Goal: Task Accomplishment & Management: Manage account settings

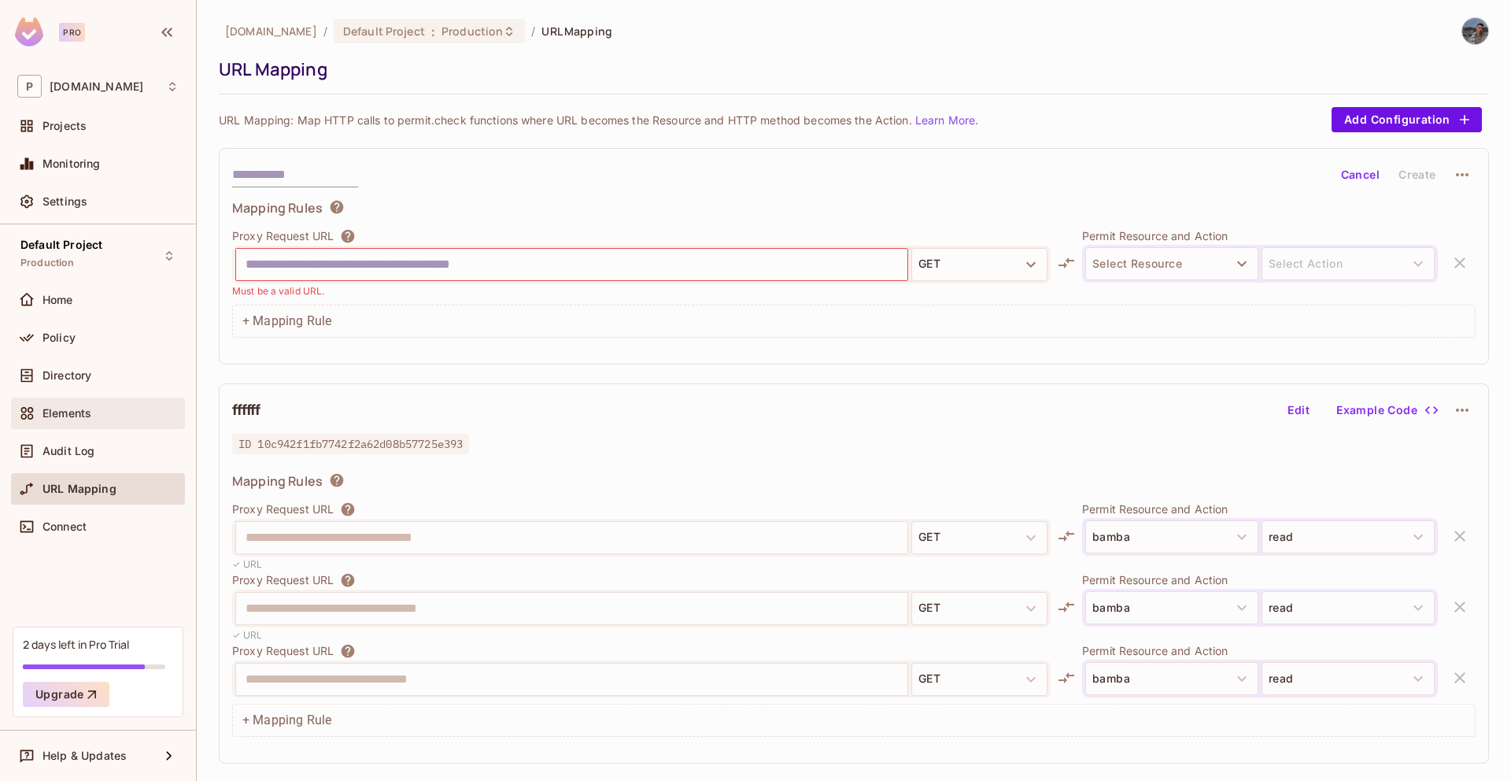
click at [74, 409] on span "Elements" at bounding box center [67, 413] width 49 height 13
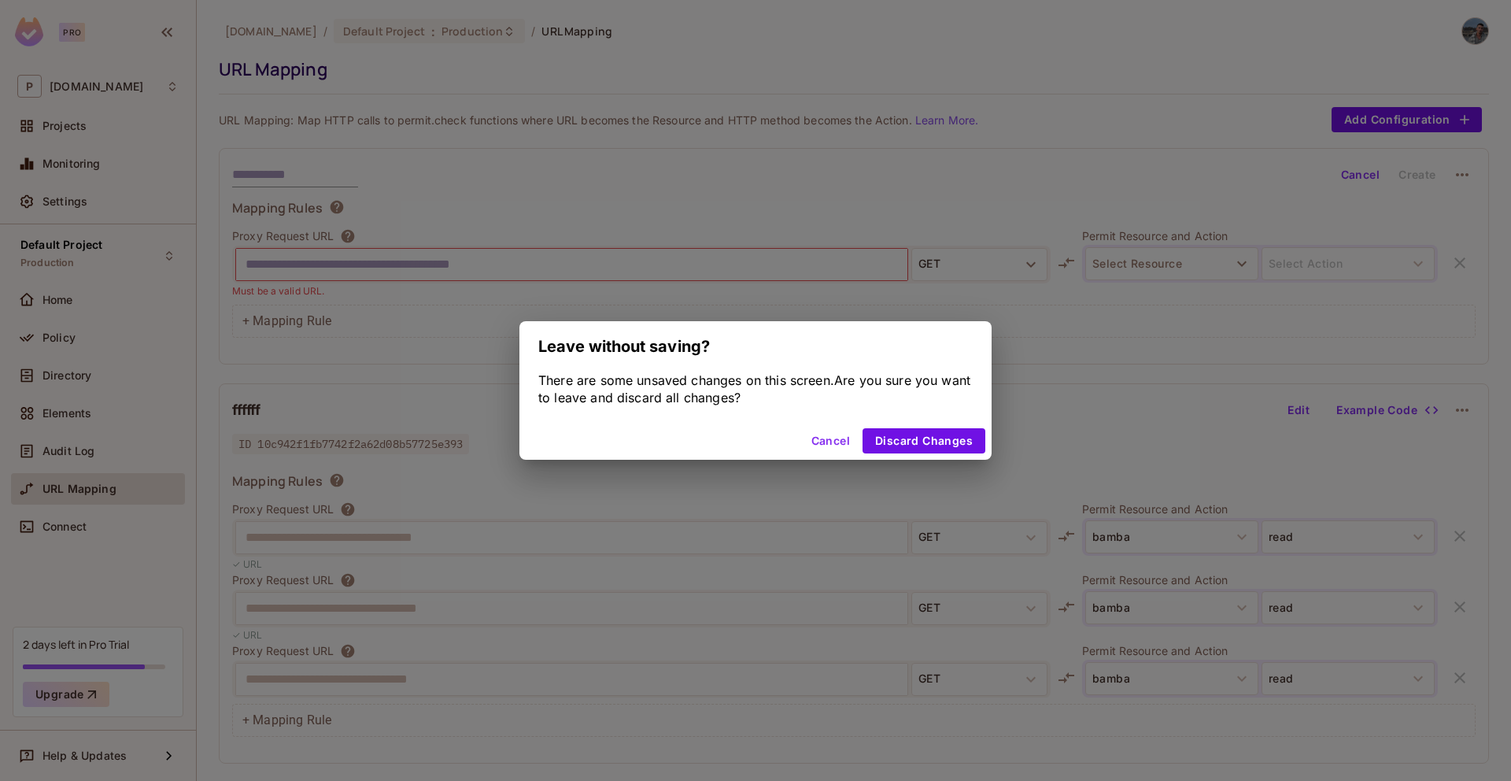
click at [887, 425] on div "Cancel Discard Changes" at bounding box center [756, 441] width 472 height 38
click at [883, 438] on button "Discard Changes" at bounding box center [924, 440] width 123 height 25
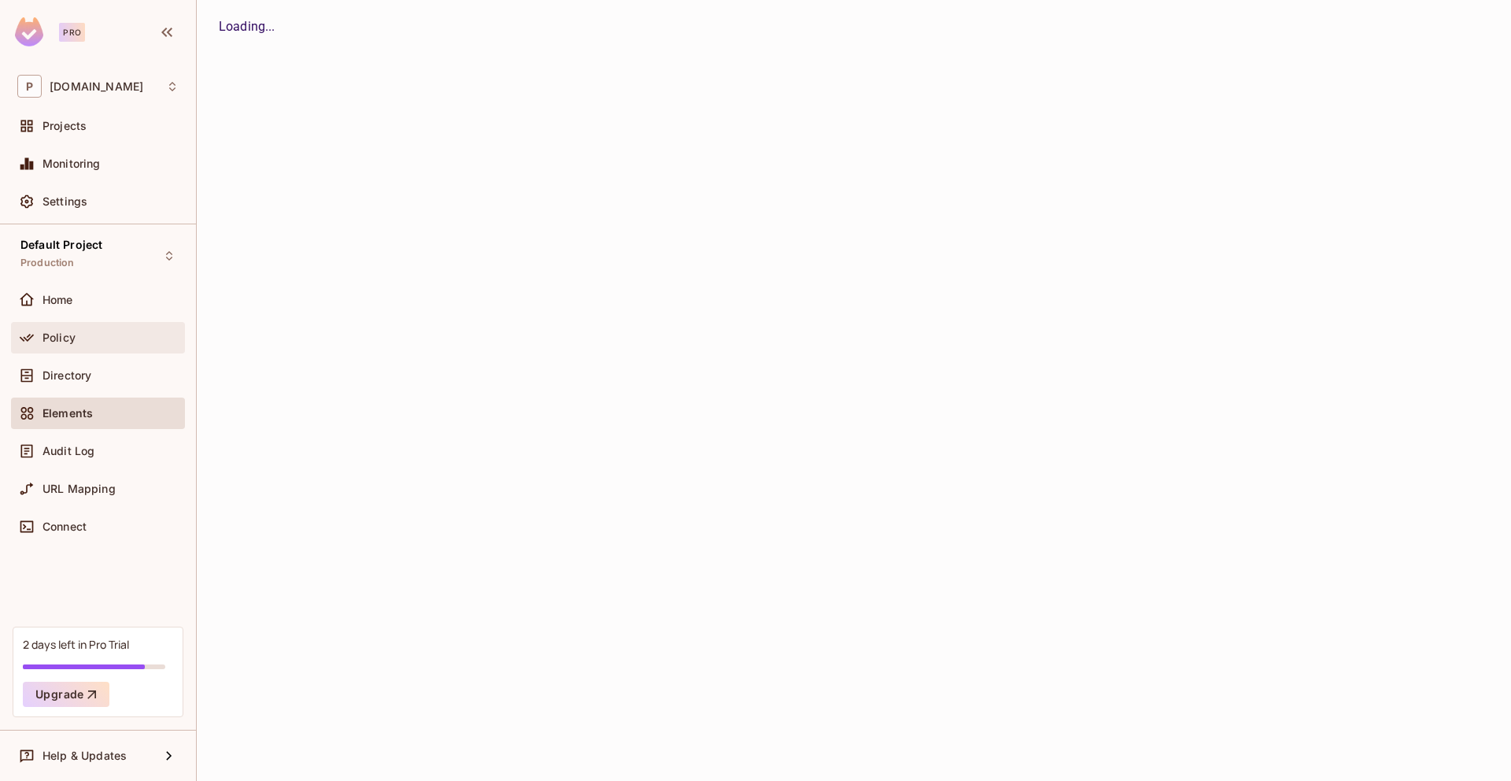
click at [64, 341] on span "Policy" at bounding box center [59, 337] width 33 height 13
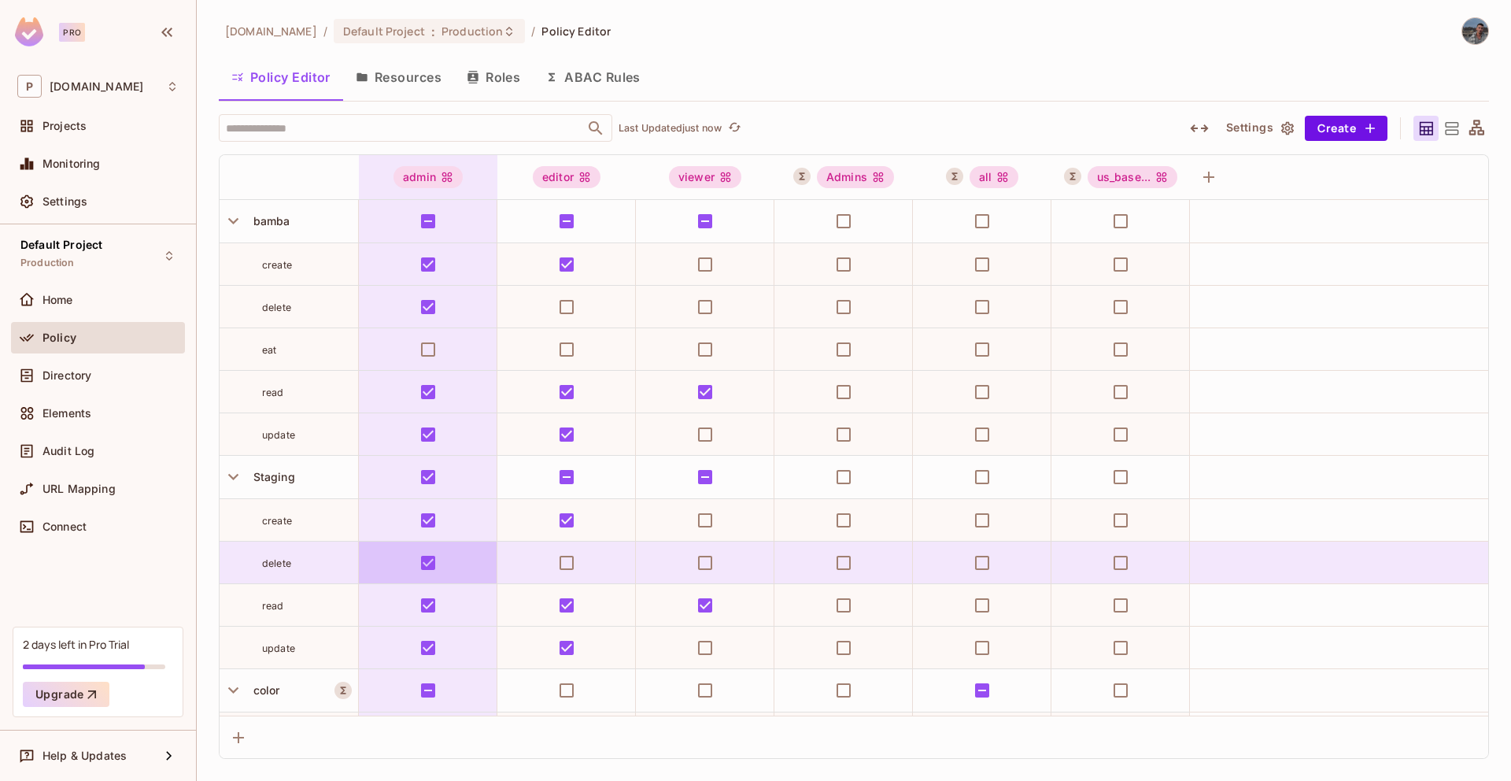
scroll to position [209, 0]
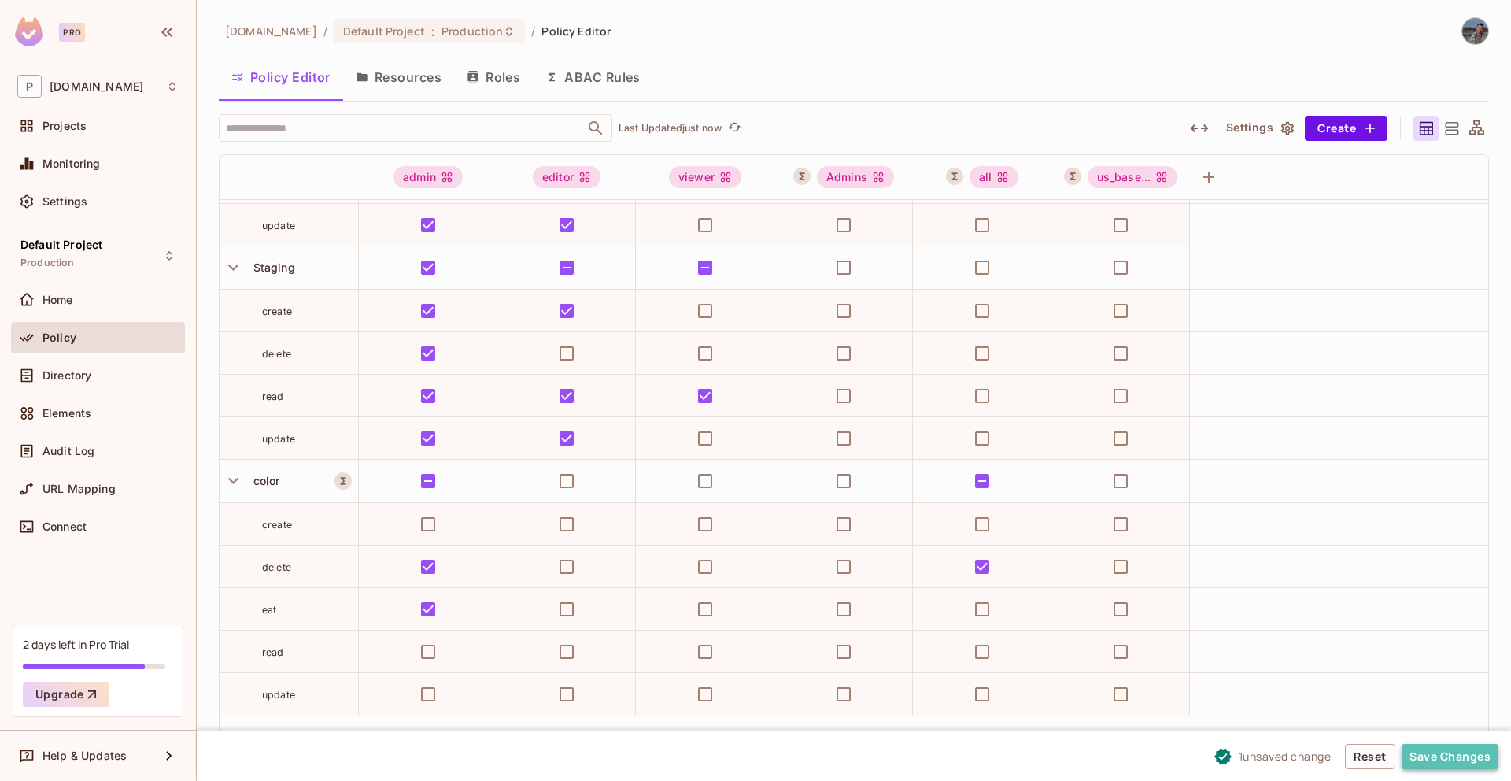
click at [1423, 754] on button "Save Changes" at bounding box center [1450, 756] width 97 height 25
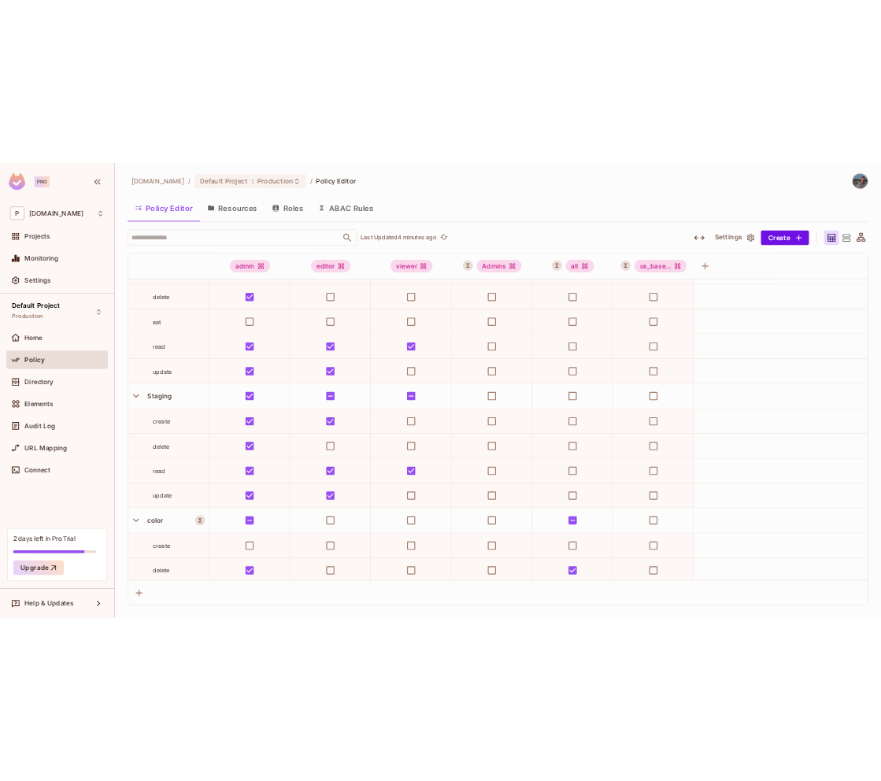
scroll to position [0, 0]
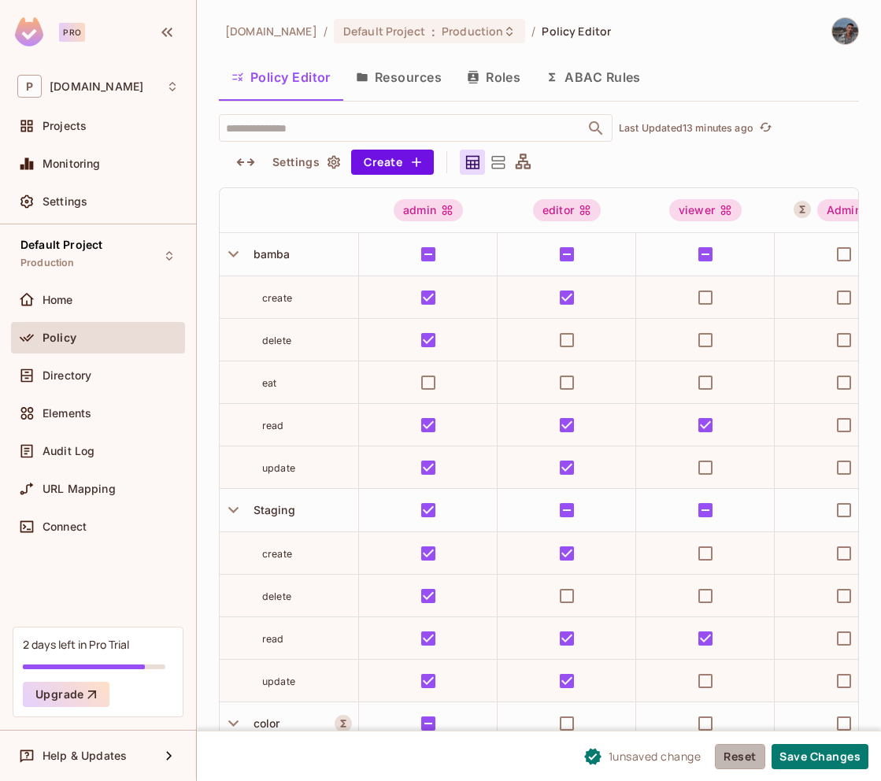
click at [738, 755] on button "Reset" at bounding box center [740, 756] width 50 height 25
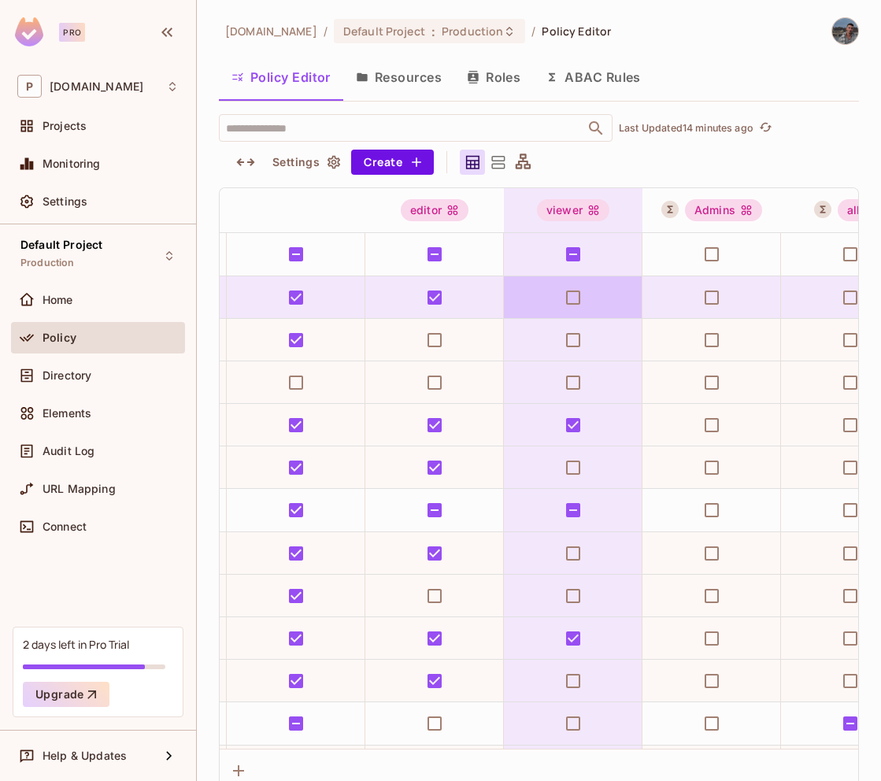
scroll to position [0, 156]
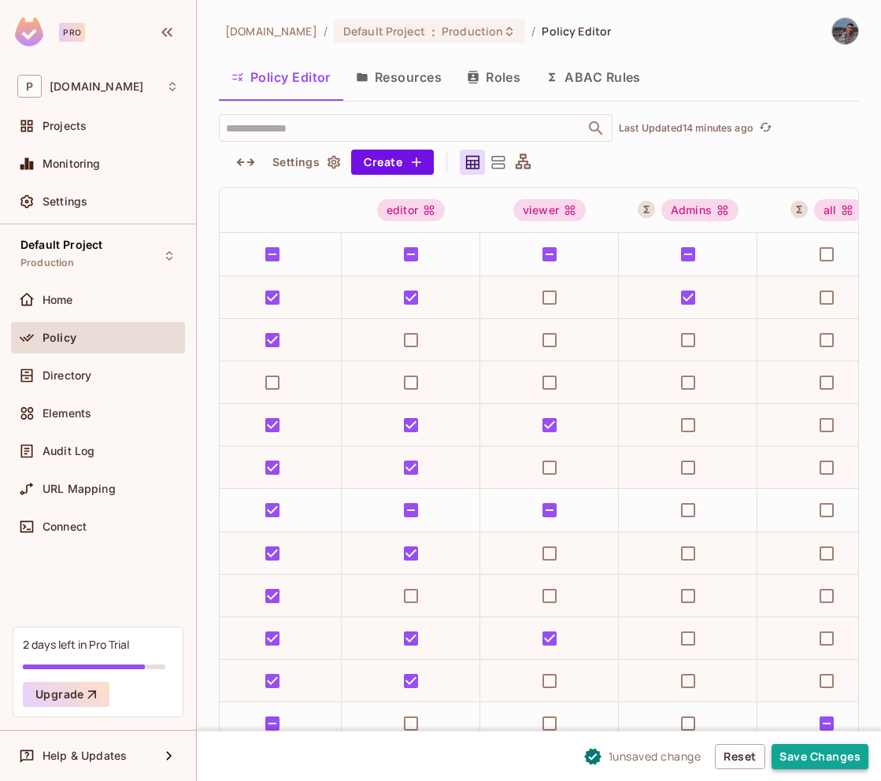
click at [794, 760] on button "Save Changes" at bounding box center [819, 756] width 97 height 25
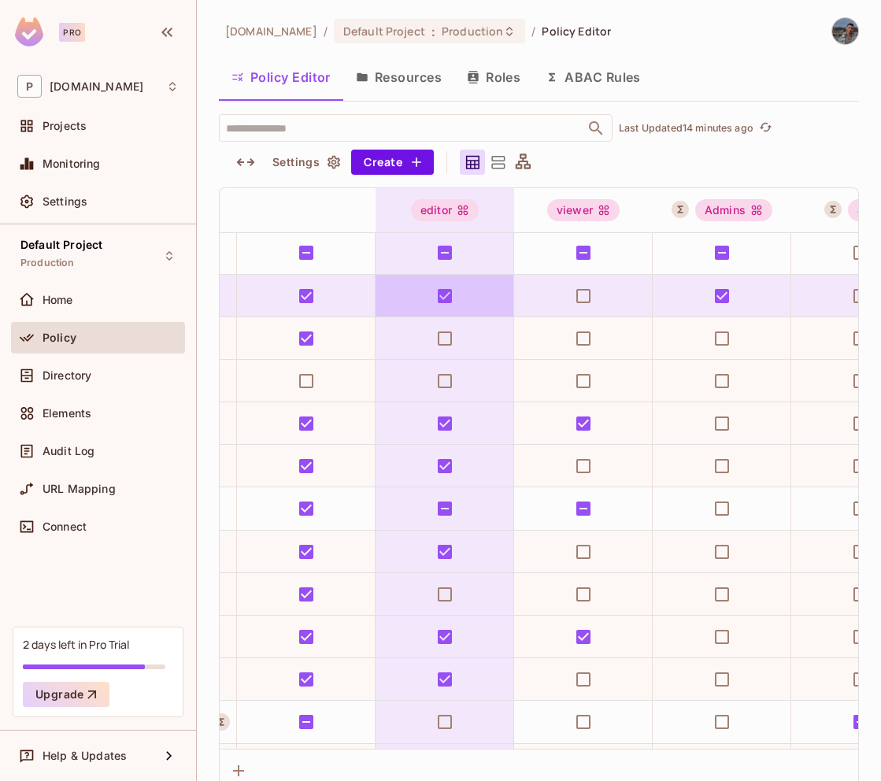
scroll to position [2, 0]
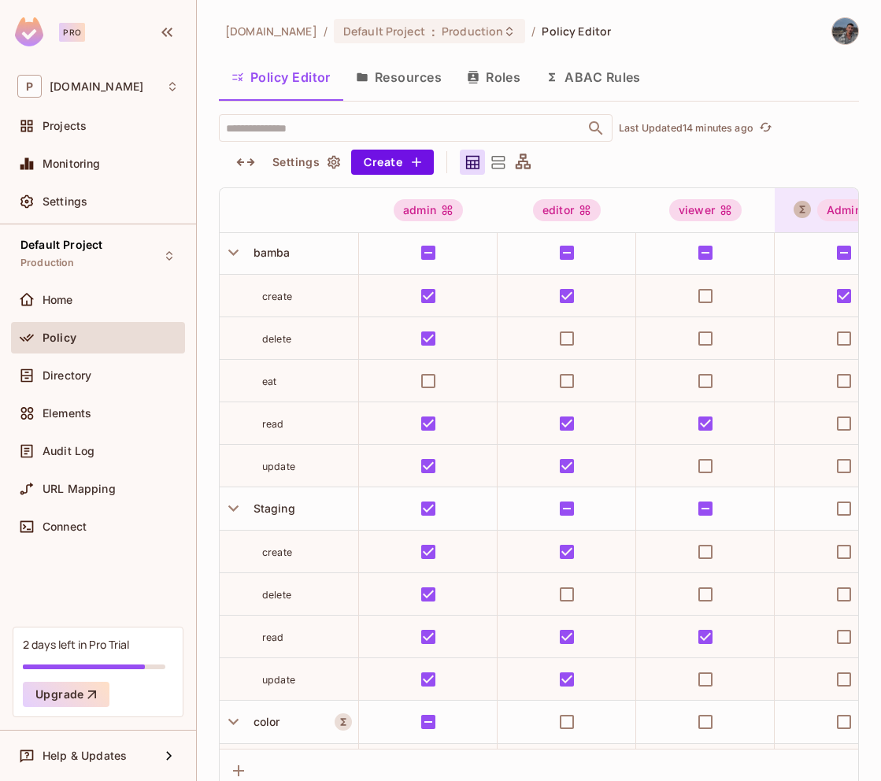
click at [802, 211] on icon "A User Set is a dynamically conditioned role, grouping users based on real-time…" at bounding box center [802, 209] width 11 height 11
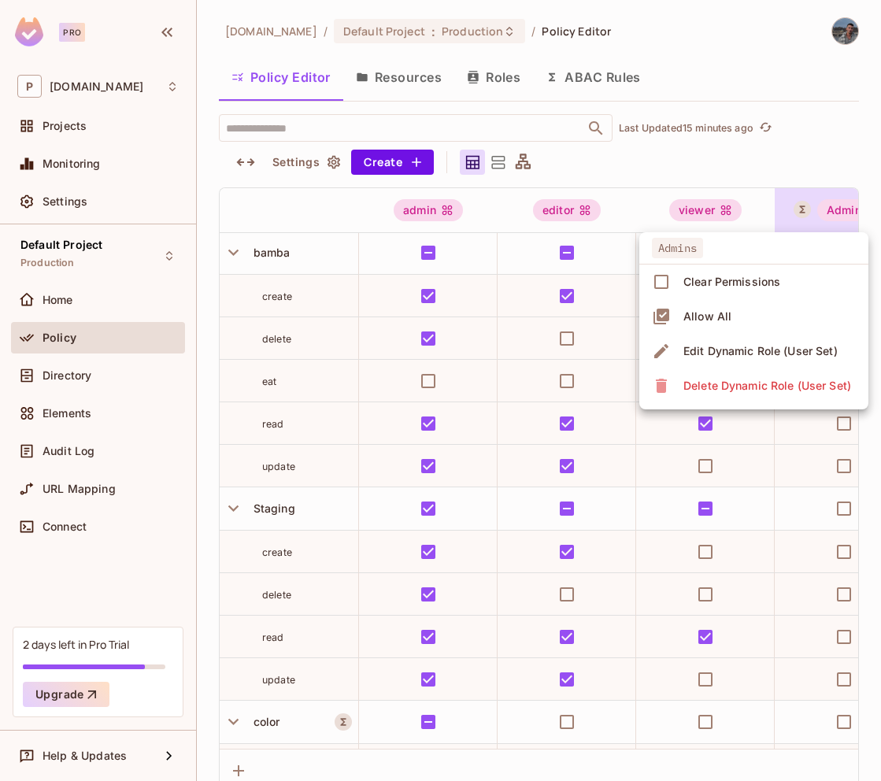
click at [802, 214] on div at bounding box center [440, 390] width 881 height 781
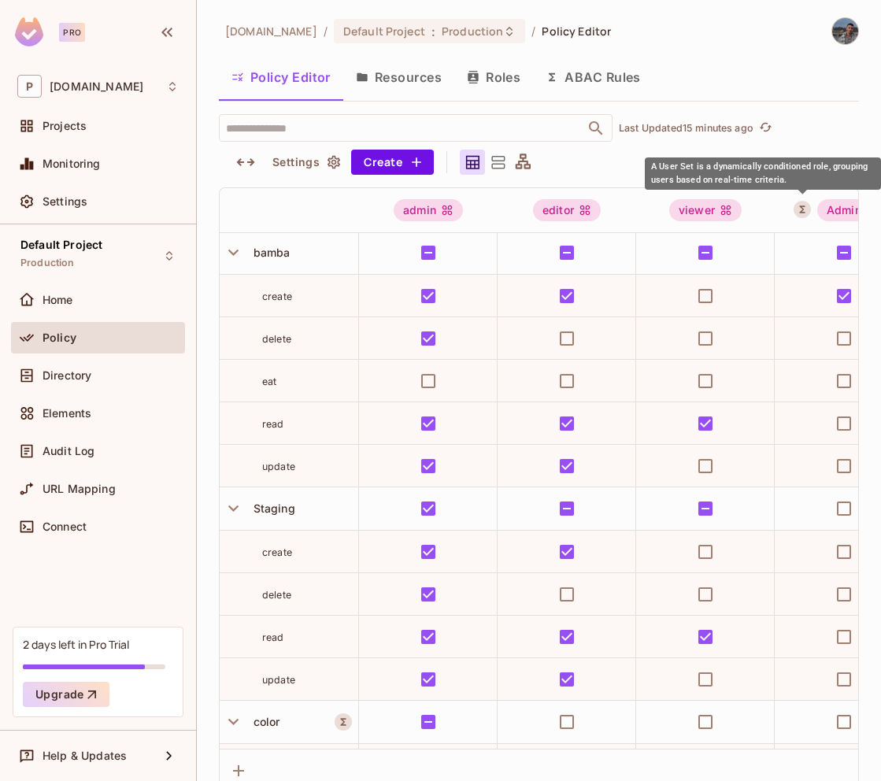
click at [802, 214] on icon "A User Set is a dynamically conditioned role, grouping users based on real-time…" at bounding box center [802, 209] width 11 height 11
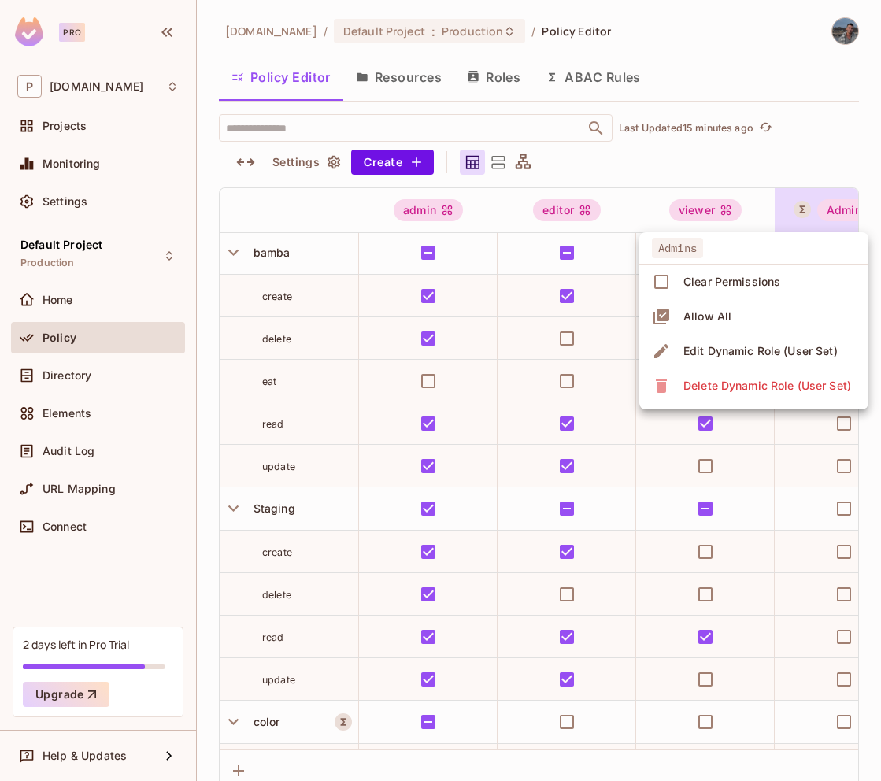
click at [802, 214] on div at bounding box center [440, 390] width 881 height 781
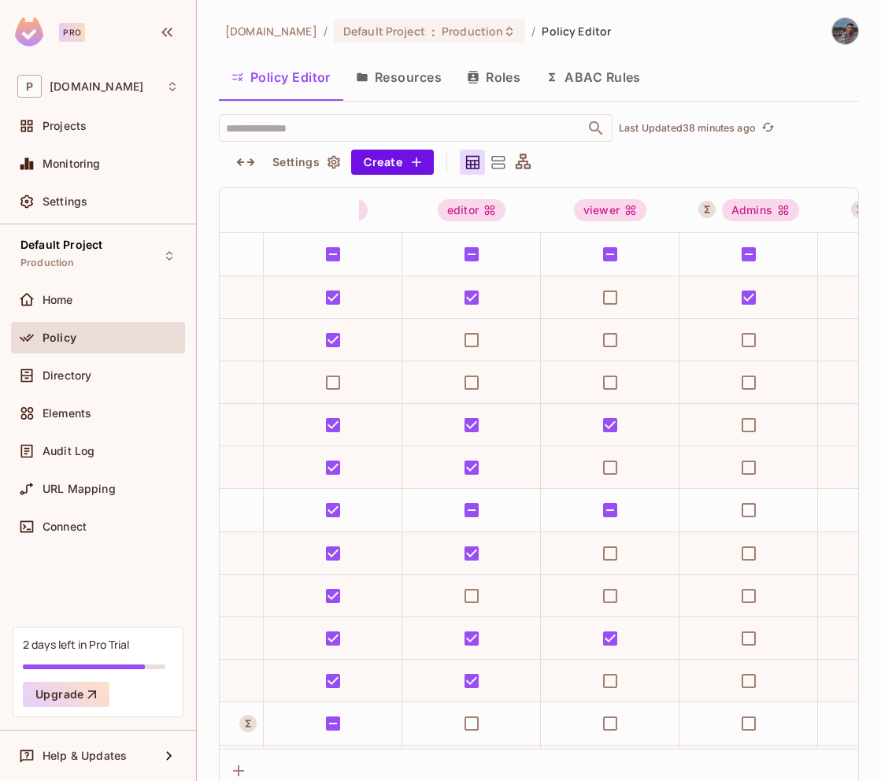
scroll to position [0, 94]
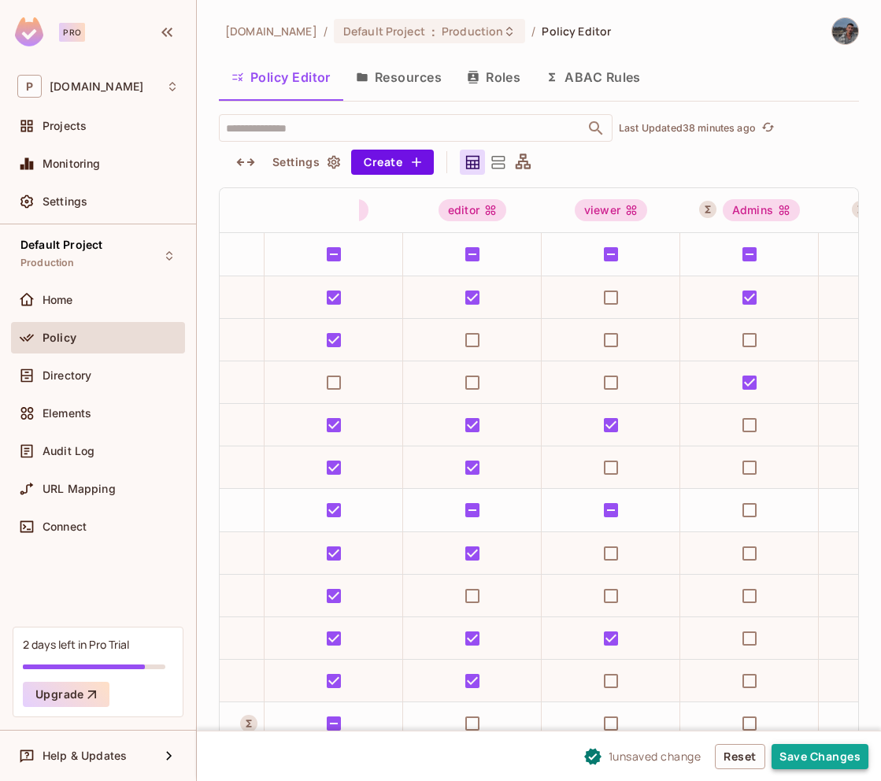
click at [803, 754] on button "Save Changes" at bounding box center [819, 756] width 97 height 25
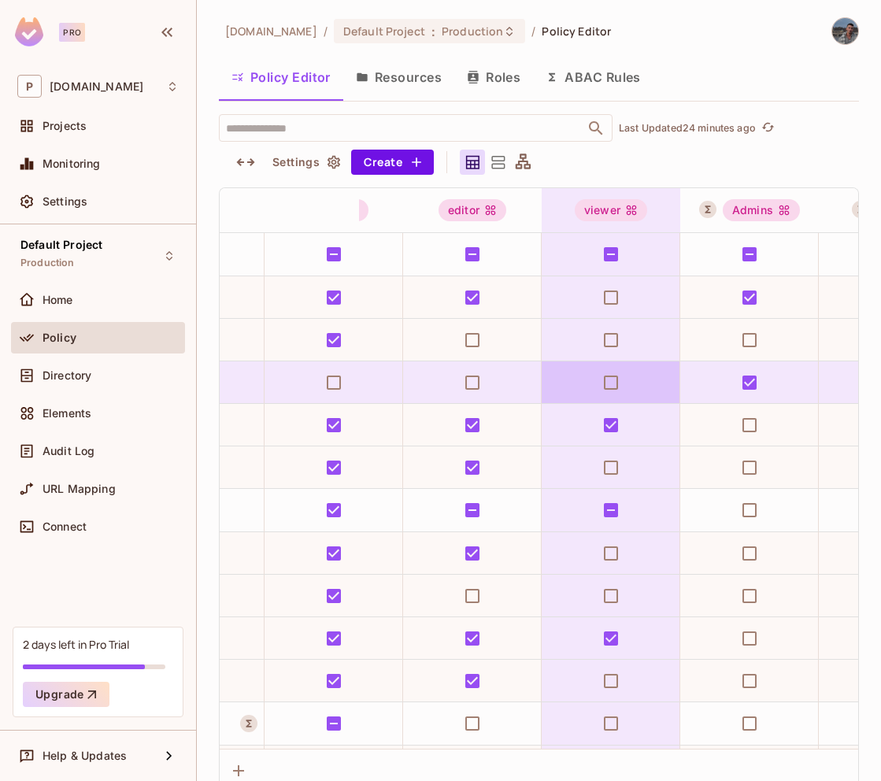
scroll to position [0, 0]
